Goal: Transaction & Acquisition: Purchase product/service

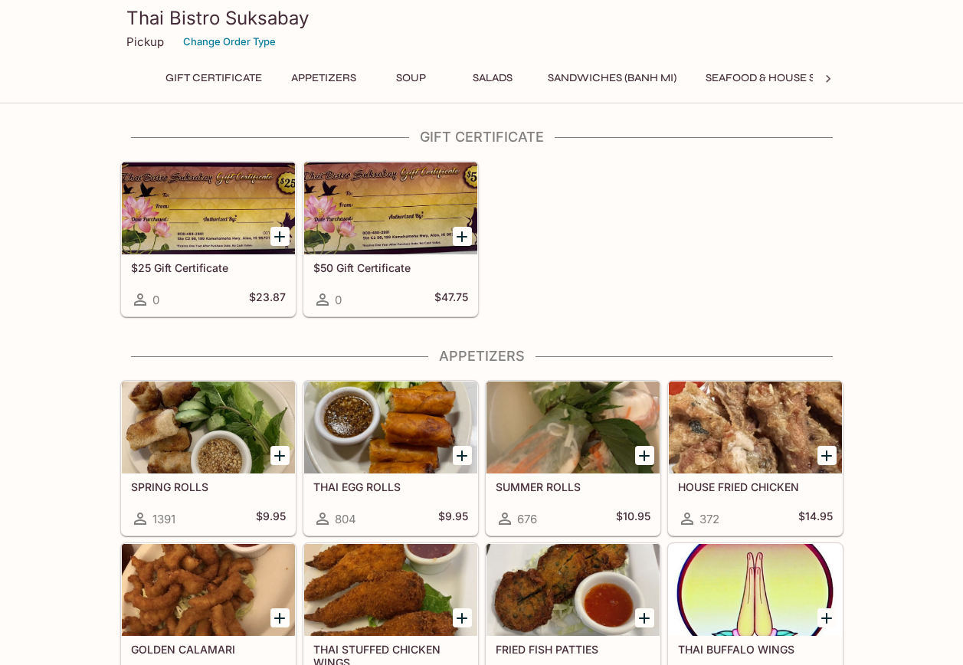
click at [825, 79] on icon at bounding box center [827, 78] width 15 height 15
click at [135, 81] on icon at bounding box center [135, 78] width 15 height 15
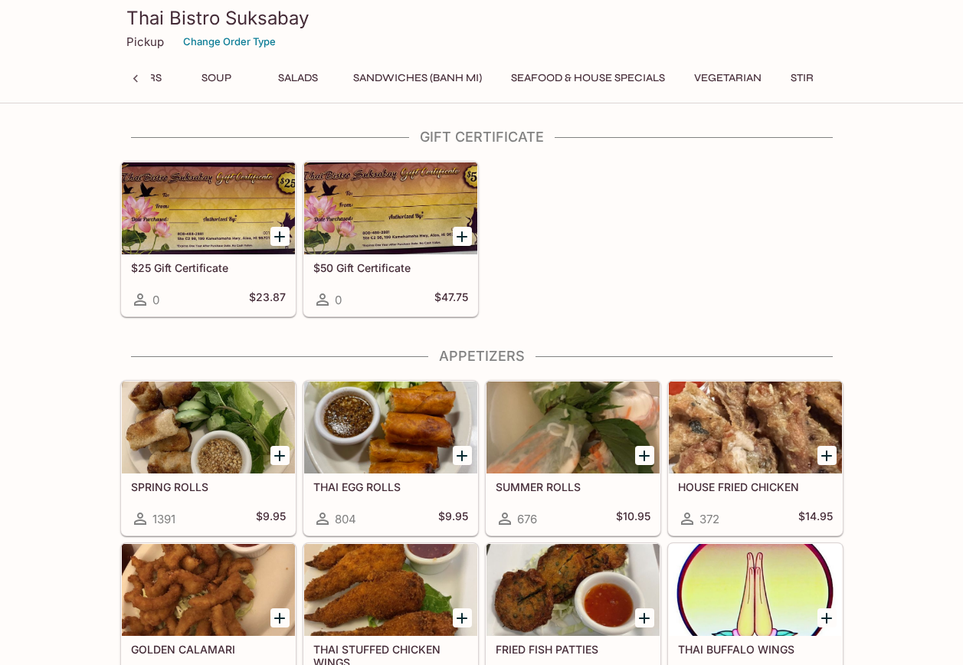
scroll to position [0, 151]
click at [135, 81] on icon at bounding box center [135, 78] width 15 height 15
click at [135, 81] on div "Gift Certificate Appetizers Soup Salads Sandwiches (Banh Mi) Seafood & House Sp…" at bounding box center [481, 82] width 723 height 31
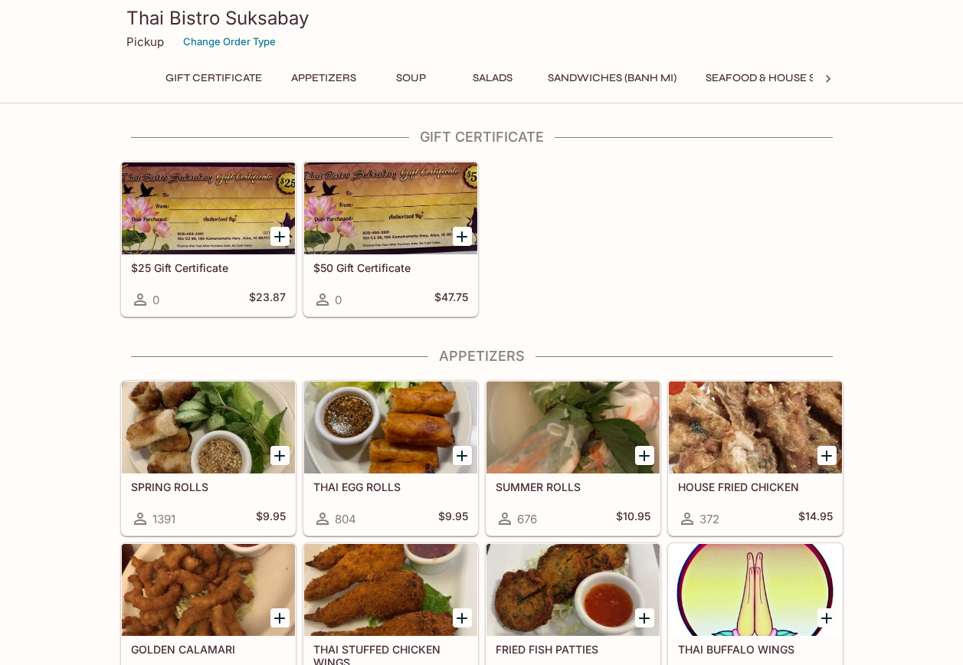
click at [135, 81] on div "Gift Certificate Appetizers Soup Salads Sandwiches (Banh Mi) Seafood & House Sp…" at bounding box center [481, 82] width 723 height 31
